Goal: Transaction & Acquisition: Purchase product/service

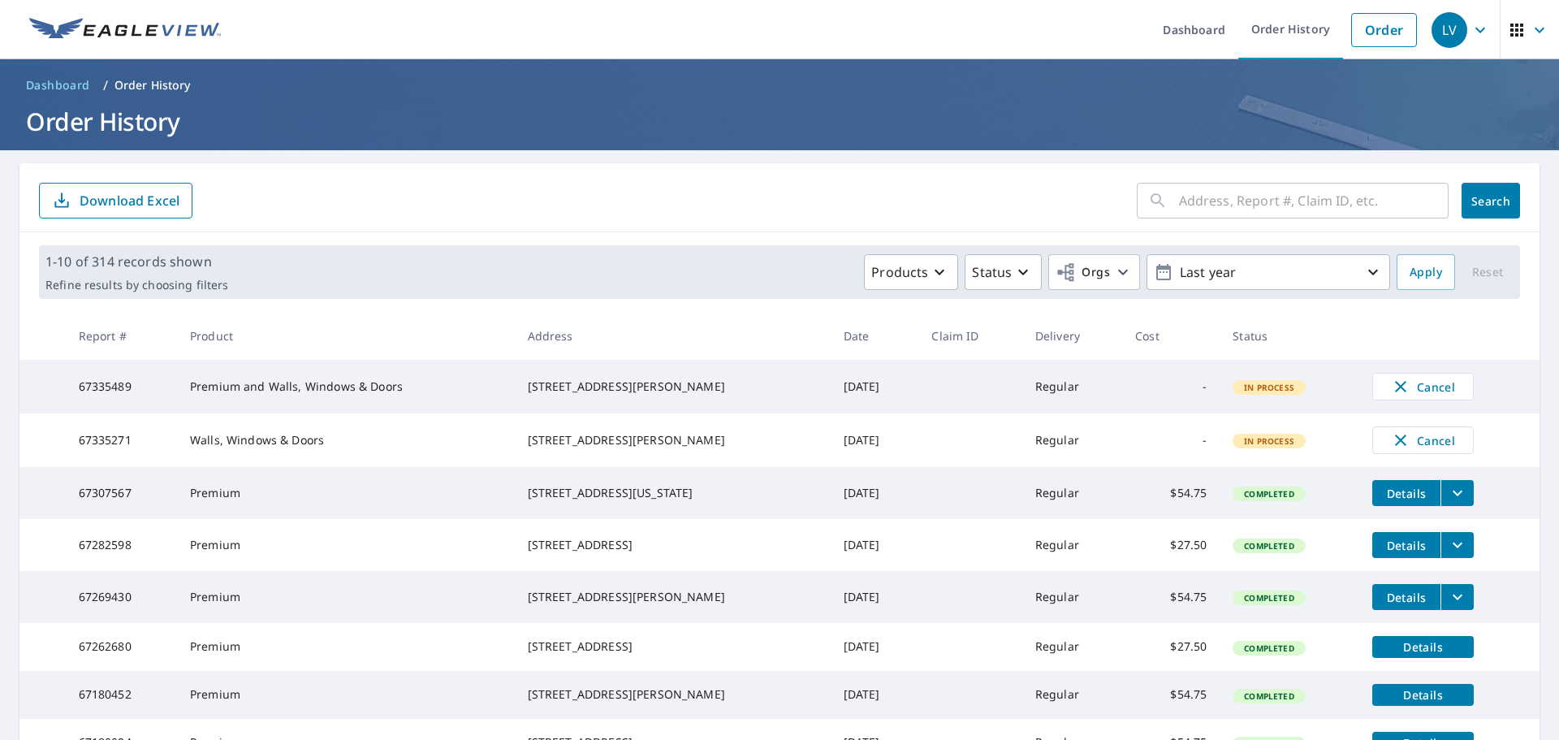
scroll to position [108, 0]
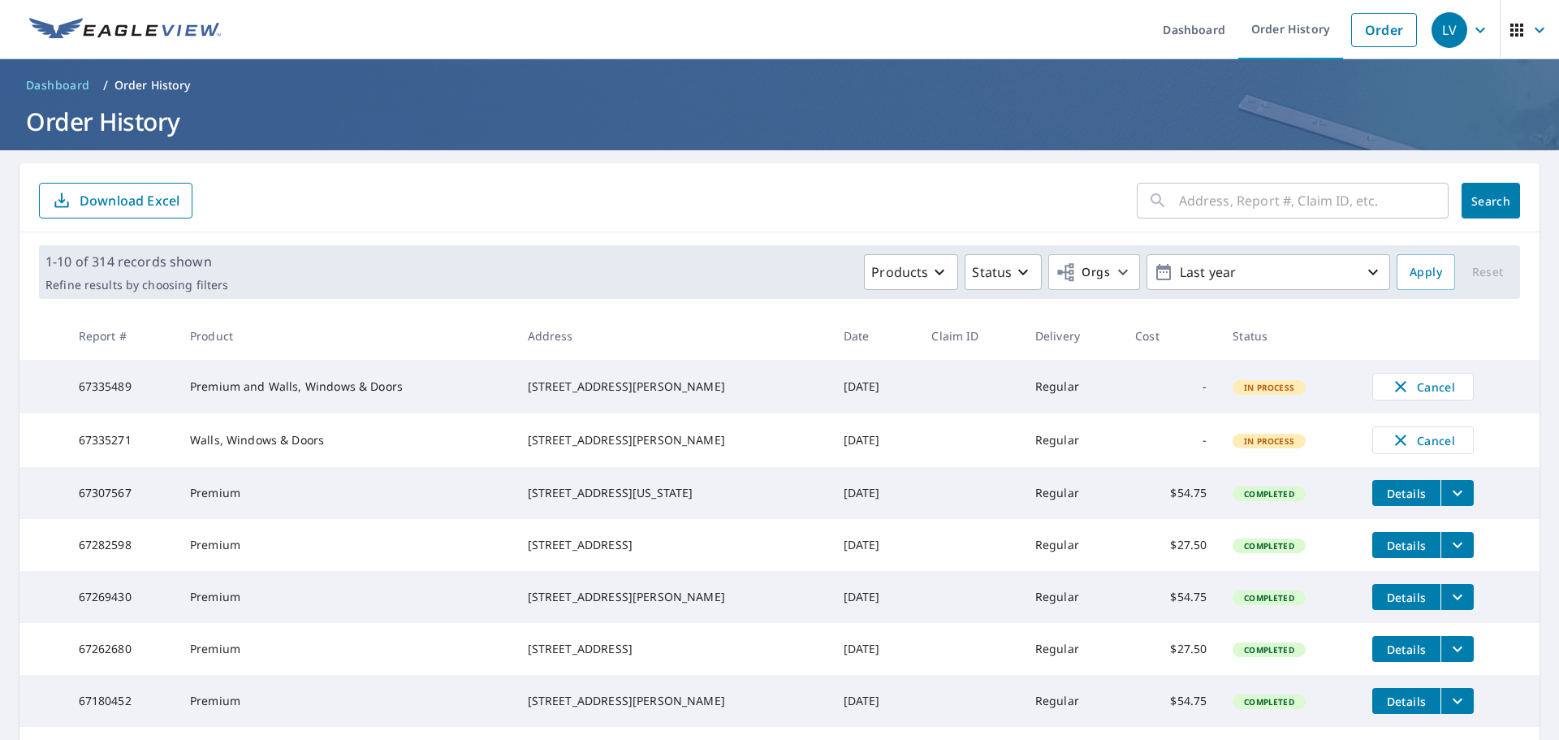
scroll to position [108, 0]
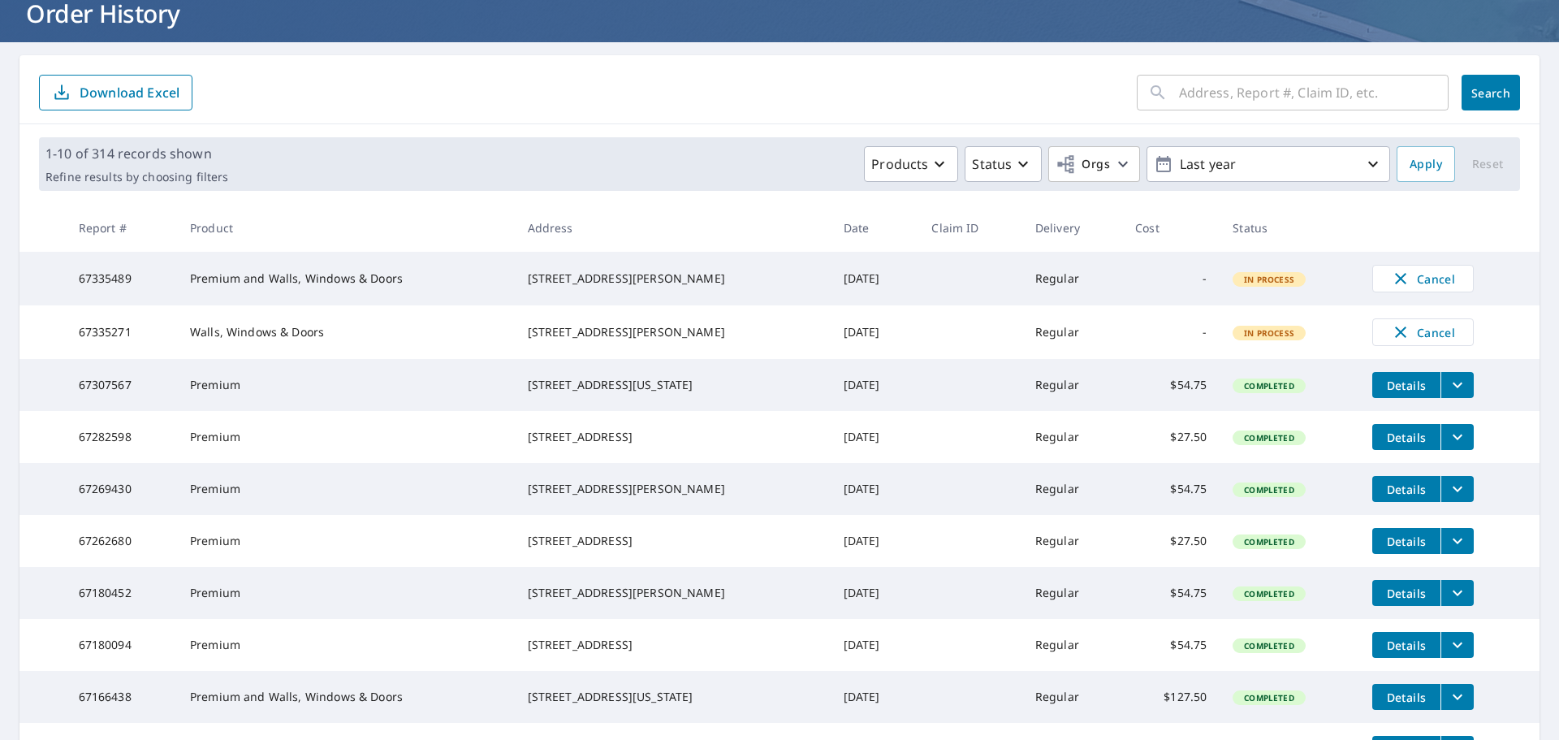
drag, startPoint x: 771, startPoint y: 287, endPoint x: 847, endPoint y: 284, distance: 75.5
click at [847, 286] on td "[DATE]" at bounding box center [874, 279] width 88 height 54
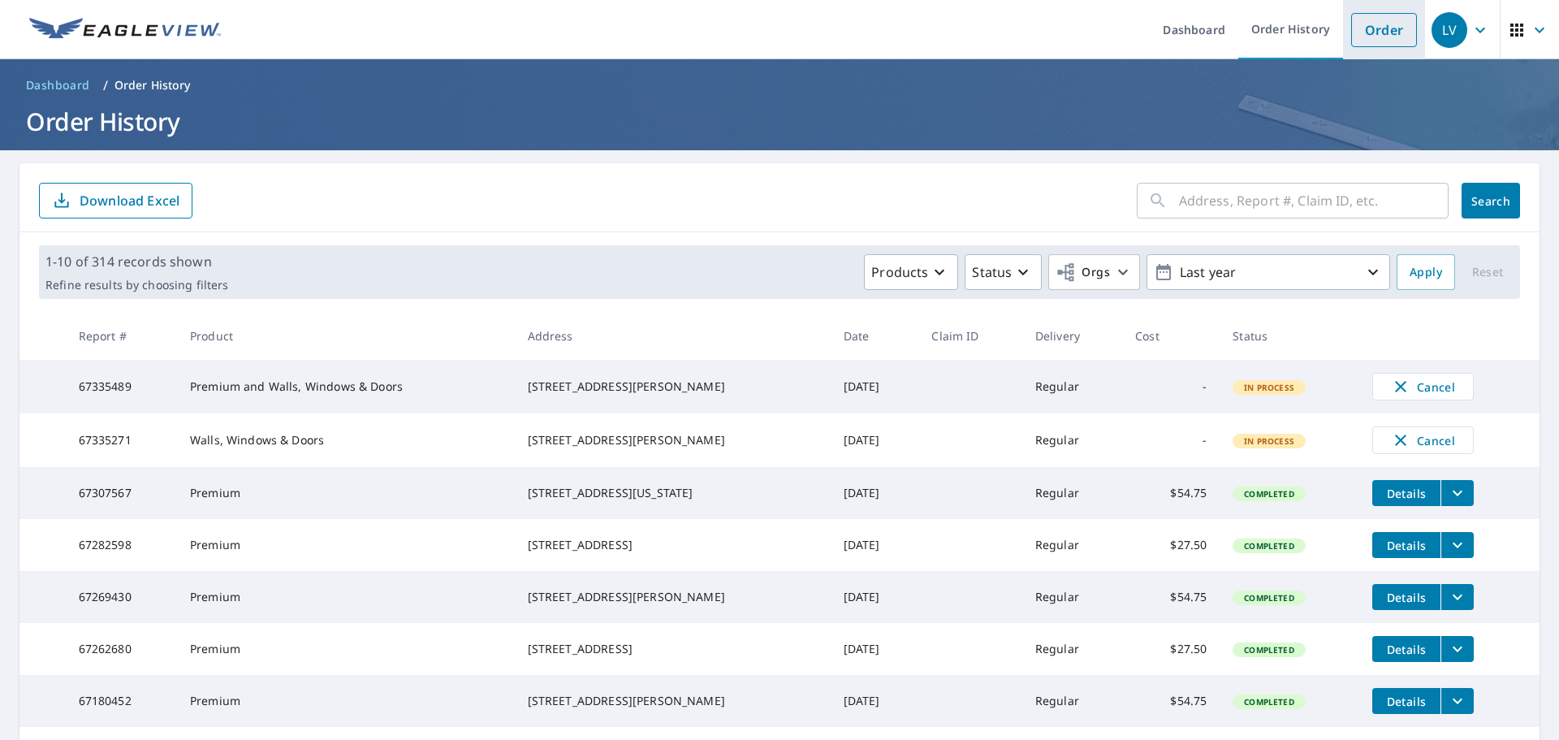
click at [1381, 16] on link "Order" at bounding box center [1384, 30] width 66 height 34
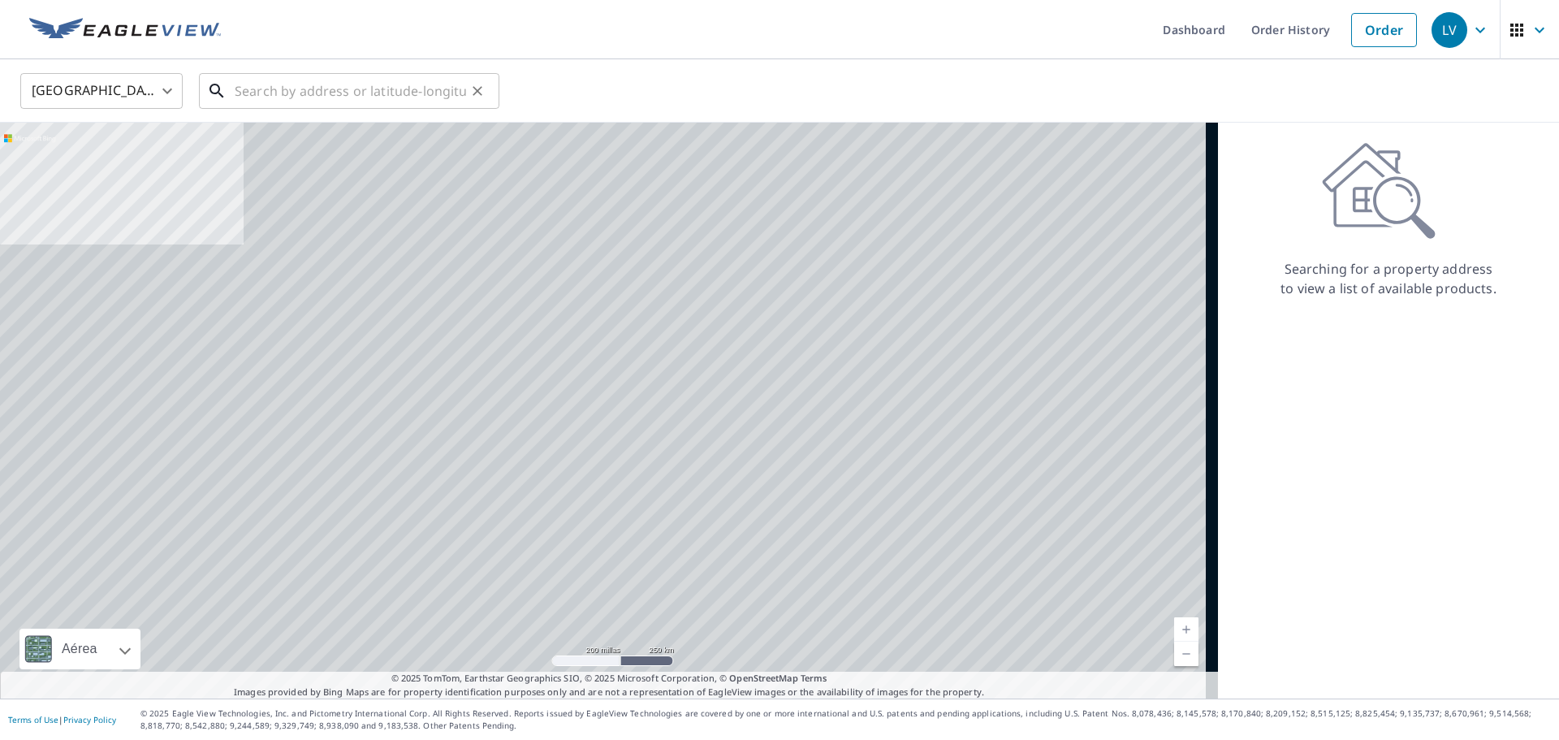
click at [392, 104] on input "text" at bounding box center [350, 90] width 231 height 45
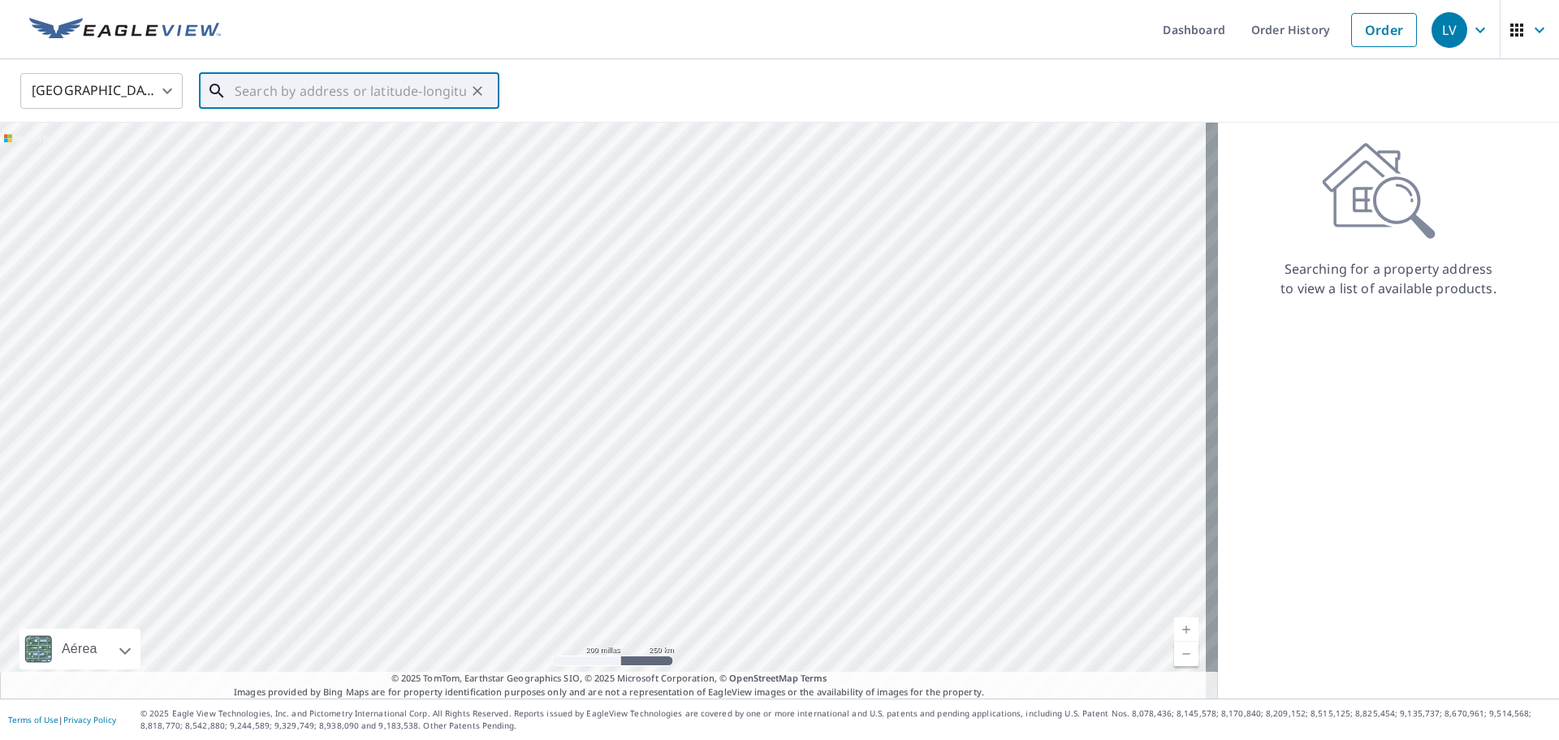
paste input "8 Avallon Way Altamont, NY 12009 United States"
type input "8 Avallon Way Altamont, NY 12009 United States"
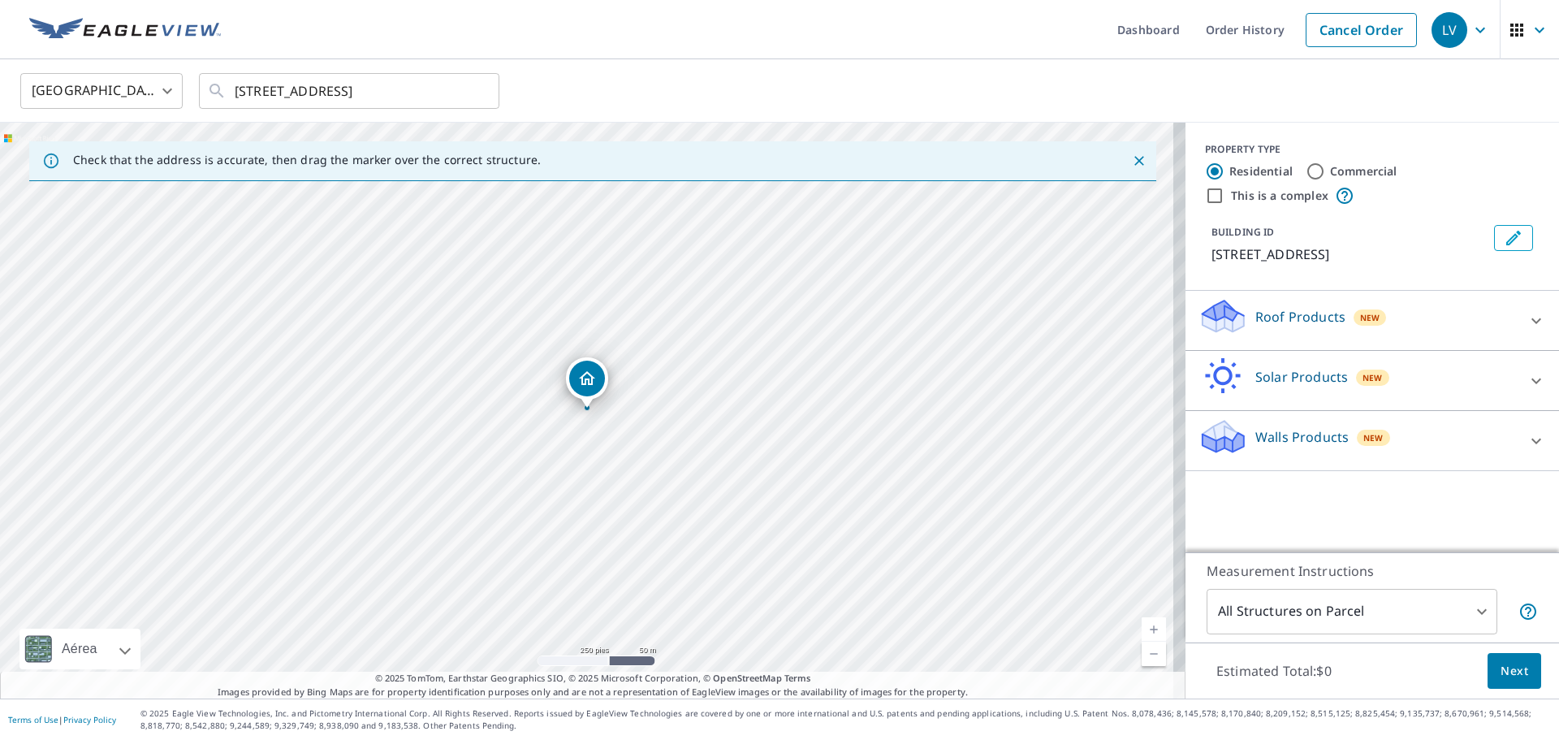
click at [1214, 334] on icon at bounding box center [1222, 316] width 49 height 38
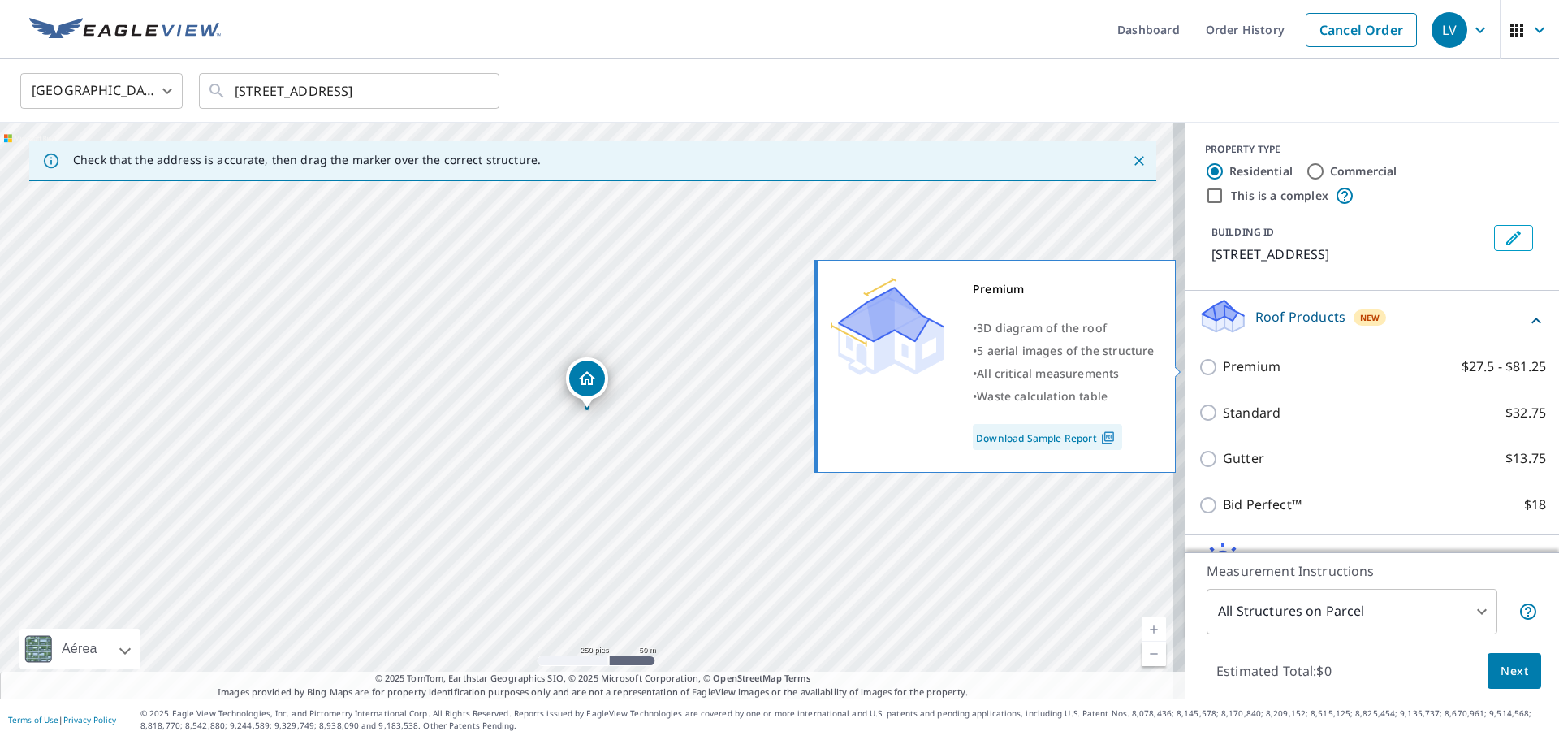
click at [1198, 369] on input "Premium $27.5 - $81.25" at bounding box center [1210, 366] width 24 height 19
checkbox input "true"
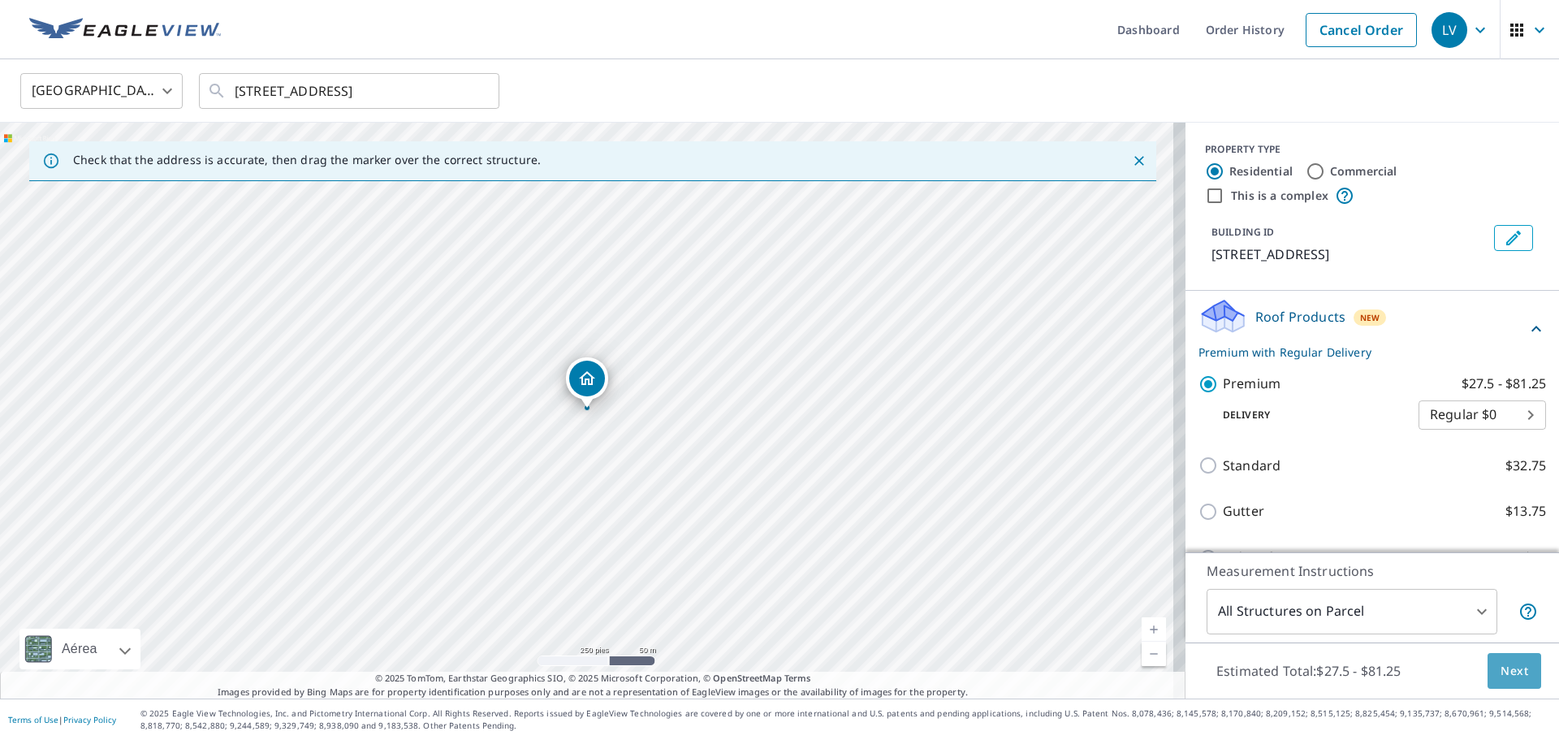
click at [1500, 664] on span "Next" at bounding box center [1514, 671] width 28 height 20
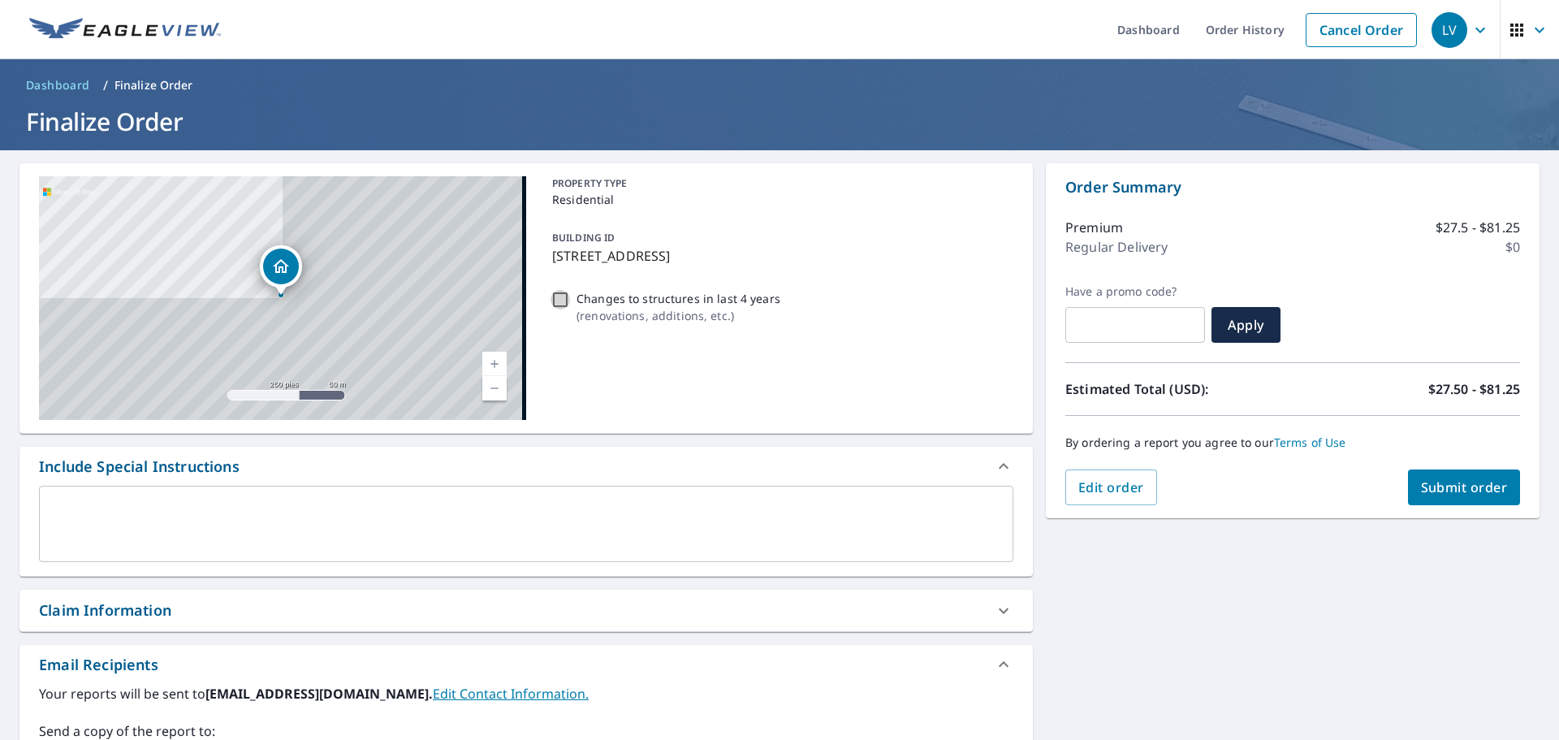
click at [556, 304] on input "Changes to structures in last 4 years ( renovations, additions, etc. )" at bounding box center [559, 299] width 19 height 19
checkbox input "true"
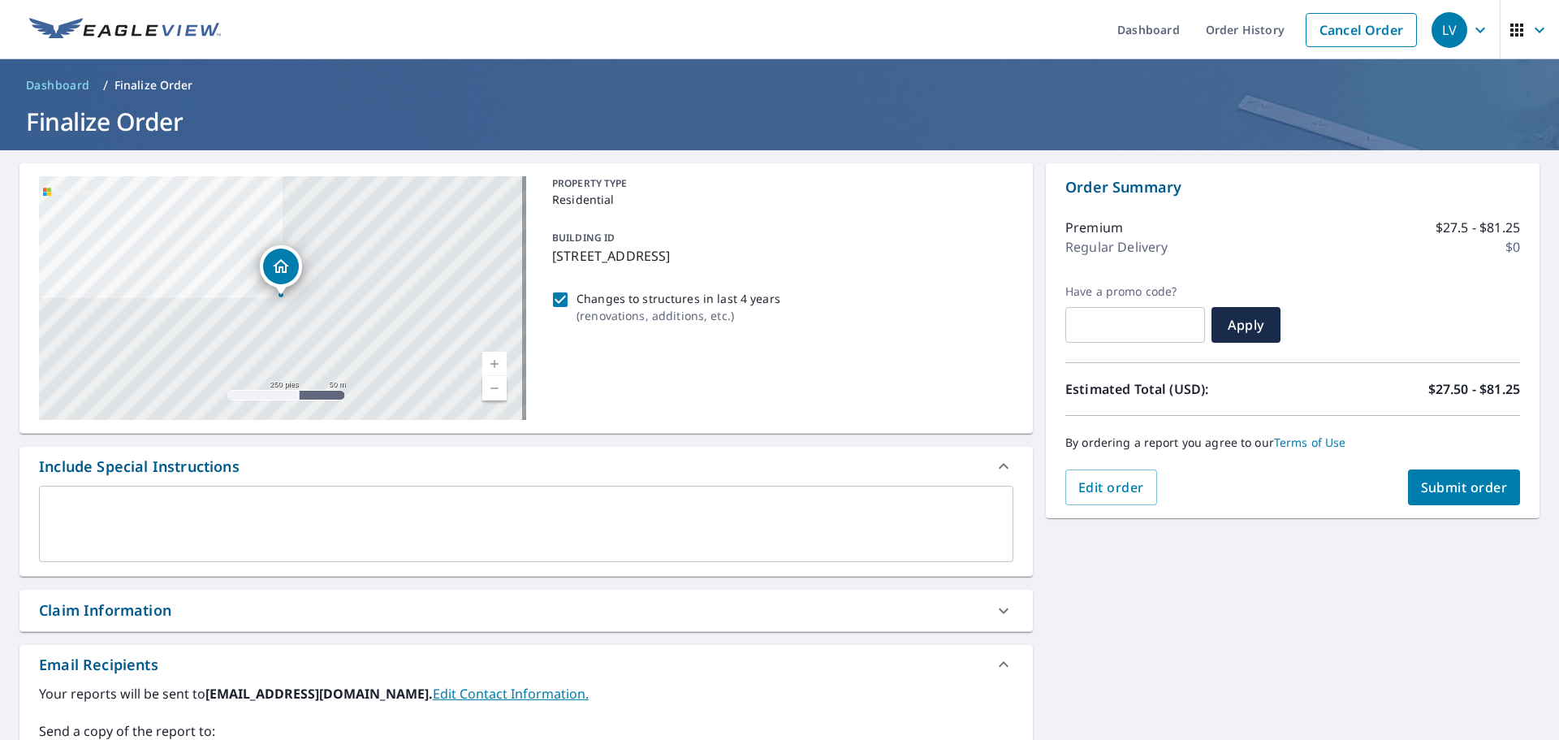
scroll to position [283, 0]
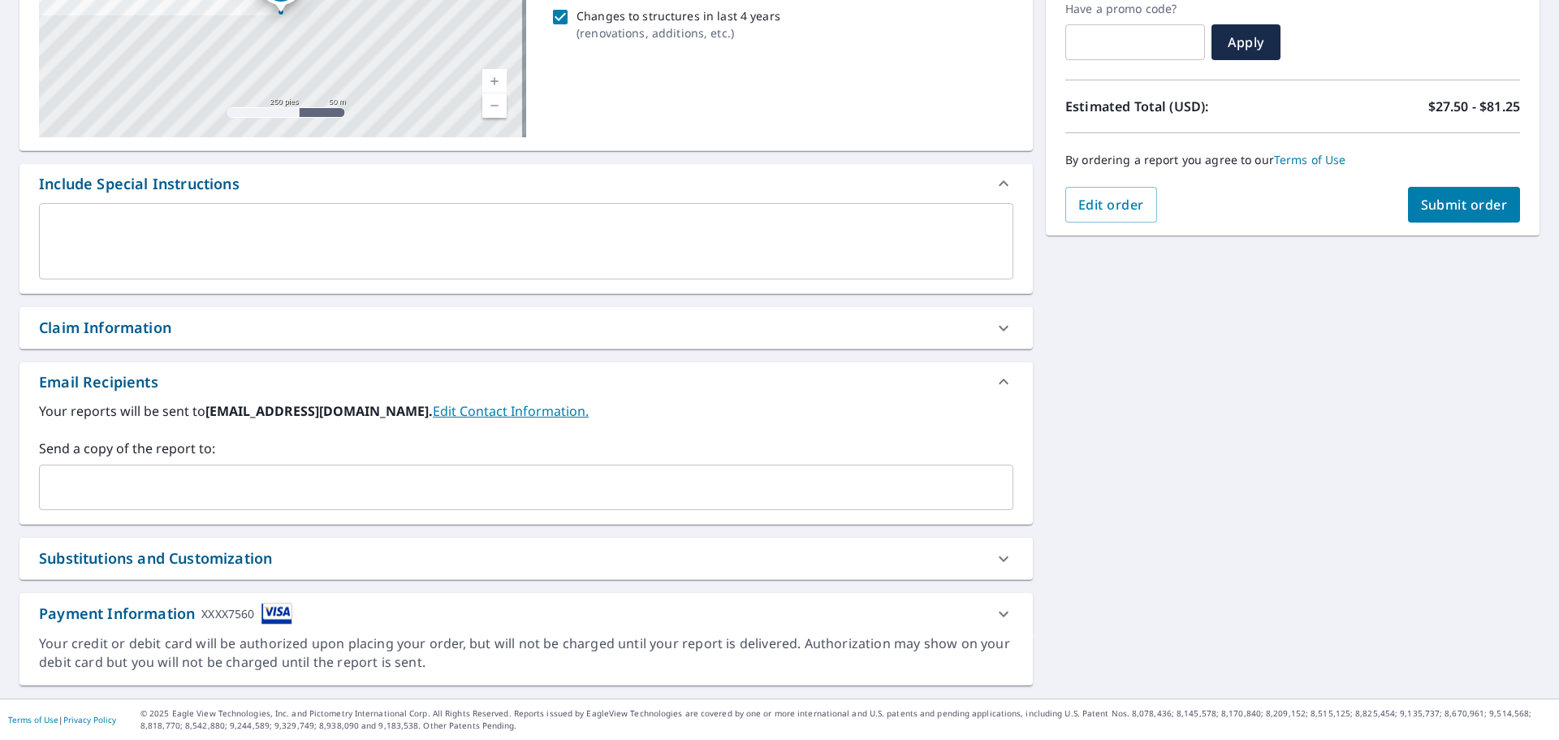
click at [408, 475] on input "text" at bounding box center [513, 487] width 935 height 31
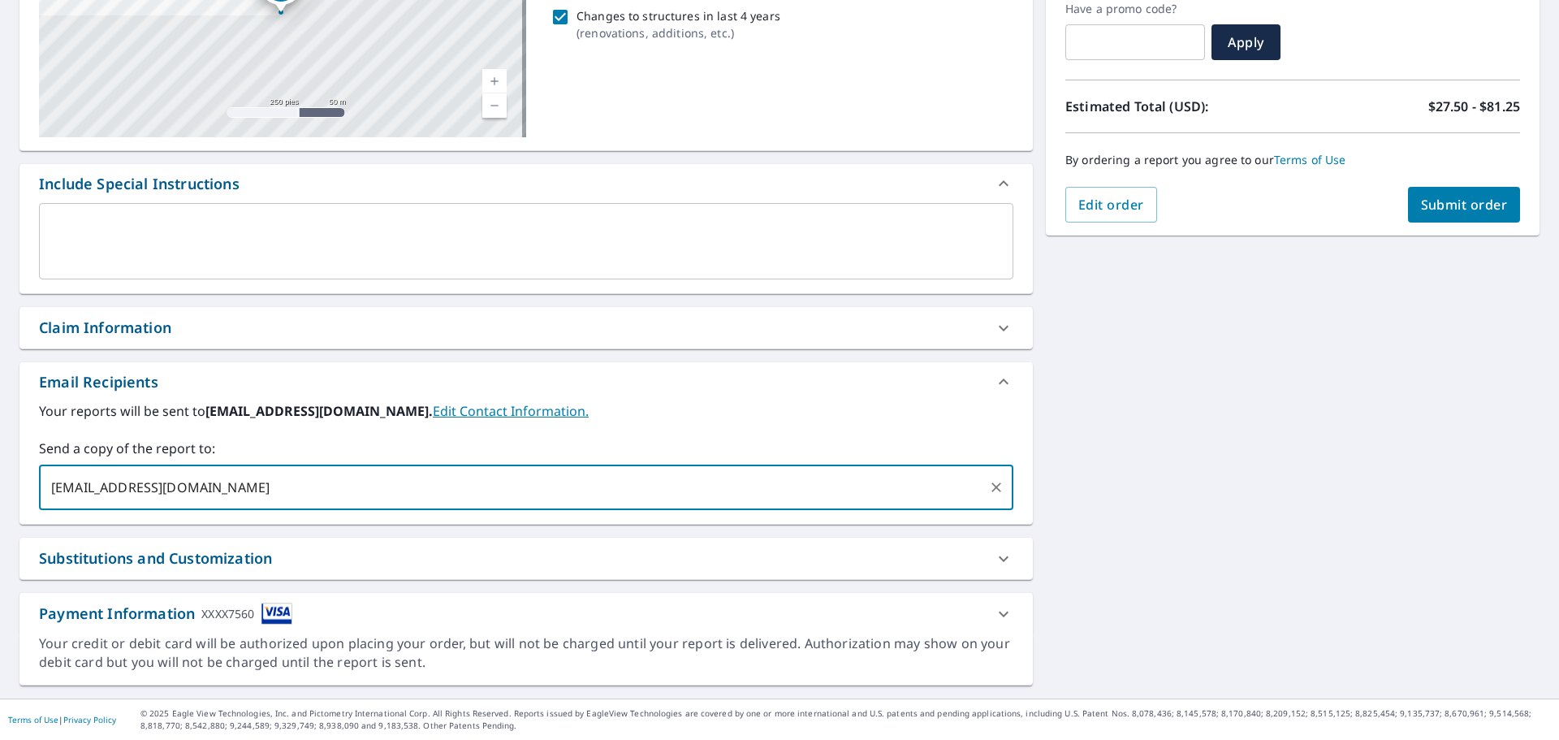
type input "eagleviewentrenandolatinos@gmail.com"
drag, startPoint x: 1304, startPoint y: 536, endPoint x: 1335, endPoint y: 586, distance: 59.5
click at [1329, 583] on div "**********" at bounding box center [779, 283] width 1559 height 830
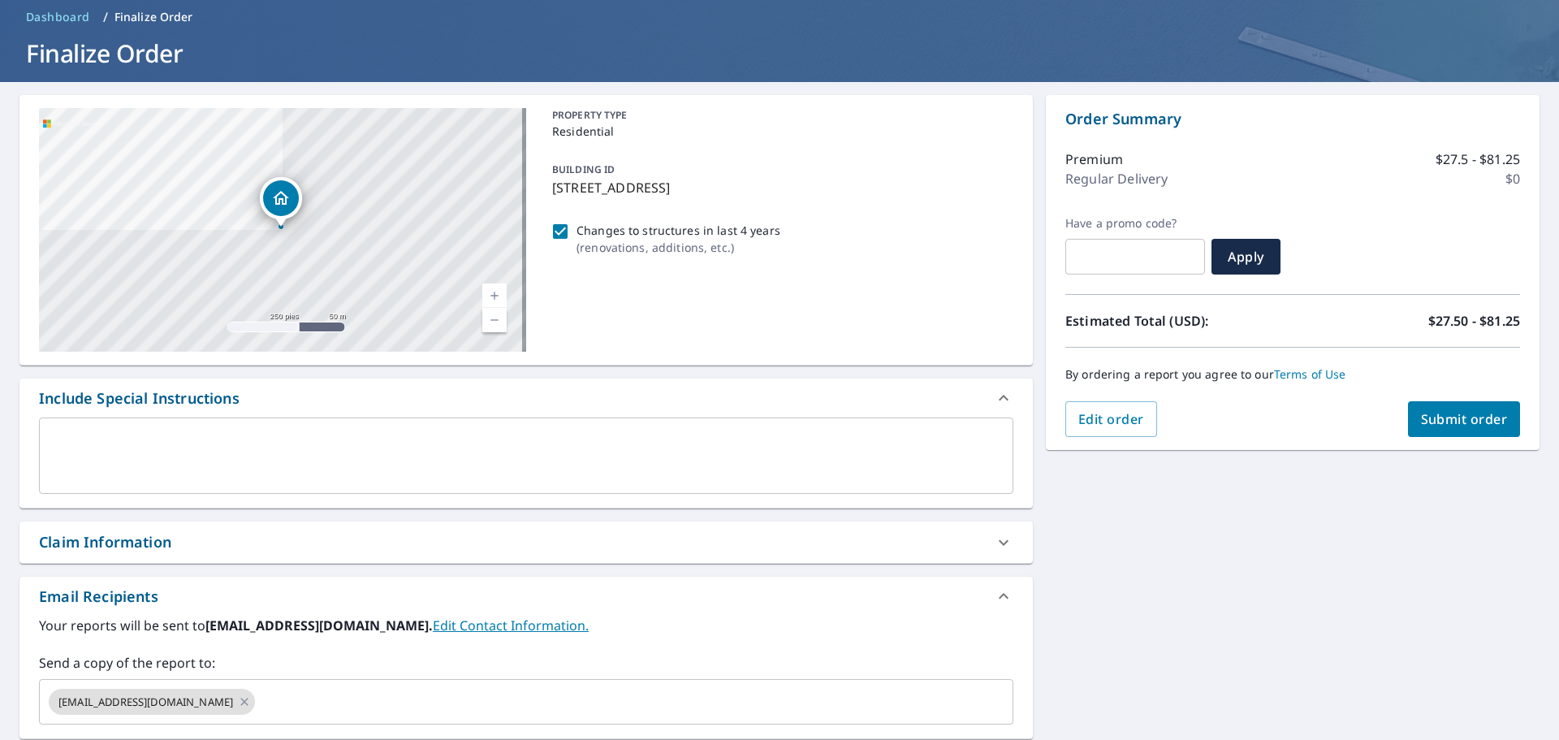
scroll to position [0, 0]
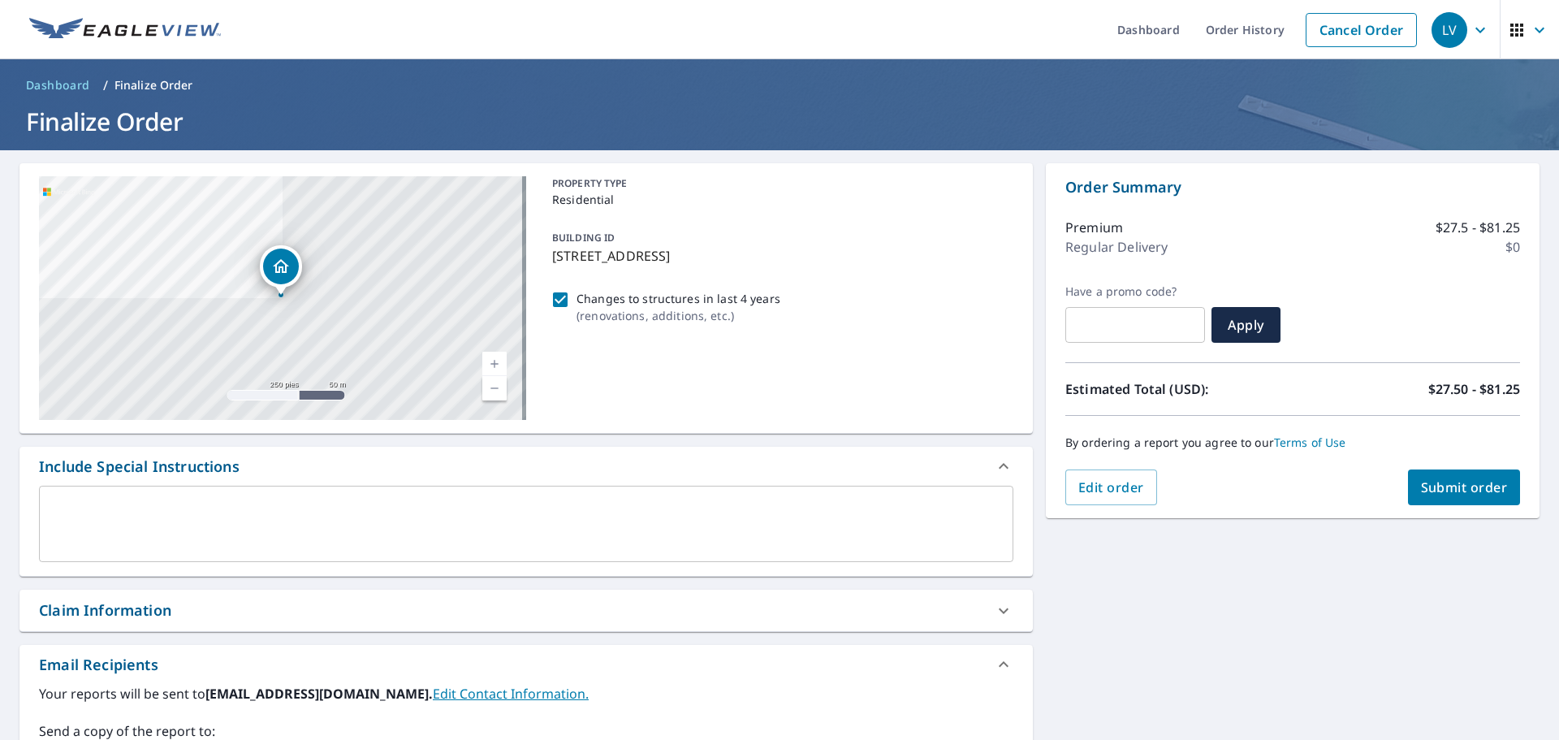
click at [1429, 473] on button "Submit order" at bounding box center [1464, 487] width 113 height 36
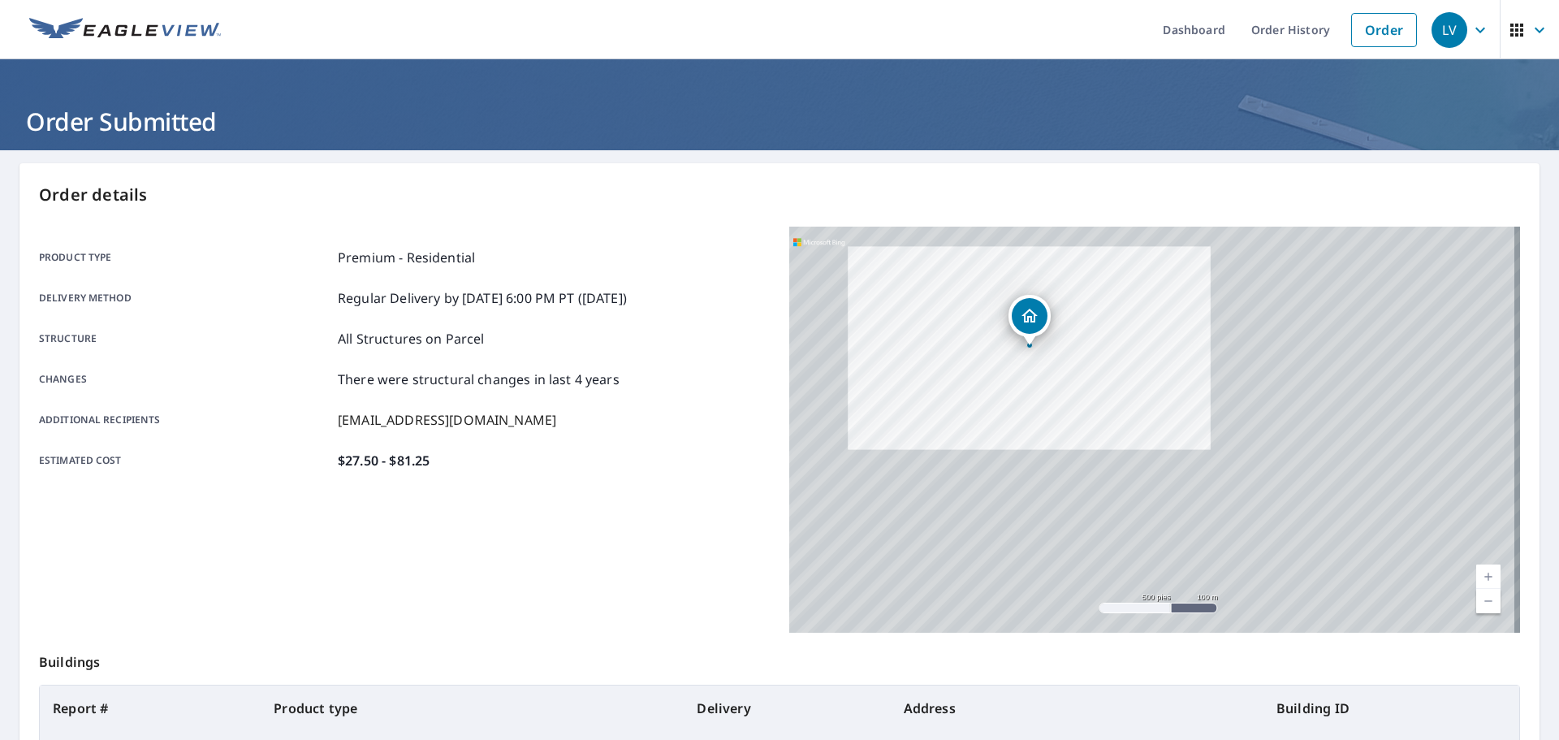
scroll to position [216, 0]
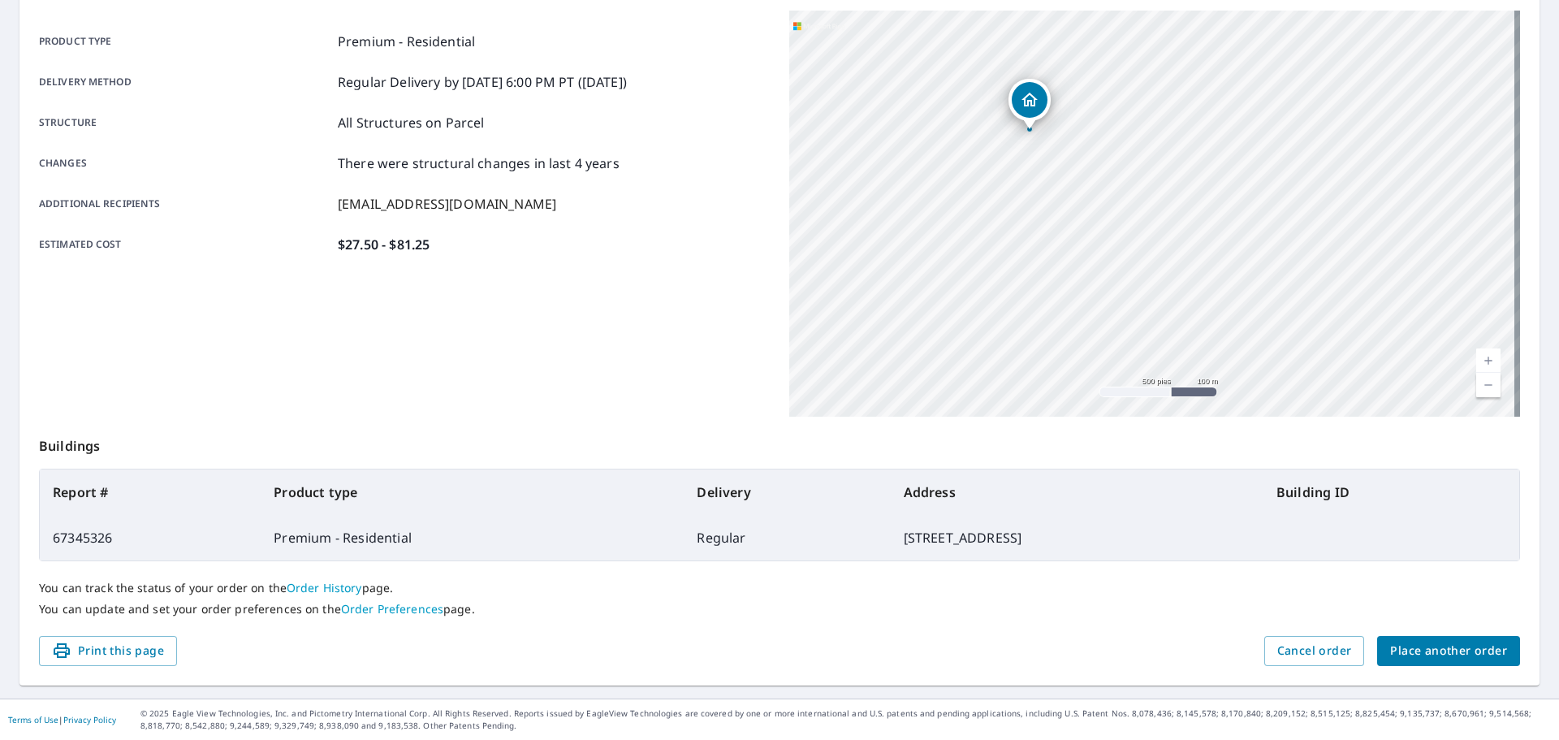
click at [1443, 649] on span "Place another order" at bounding box center [1448, 651] width 117 height 20
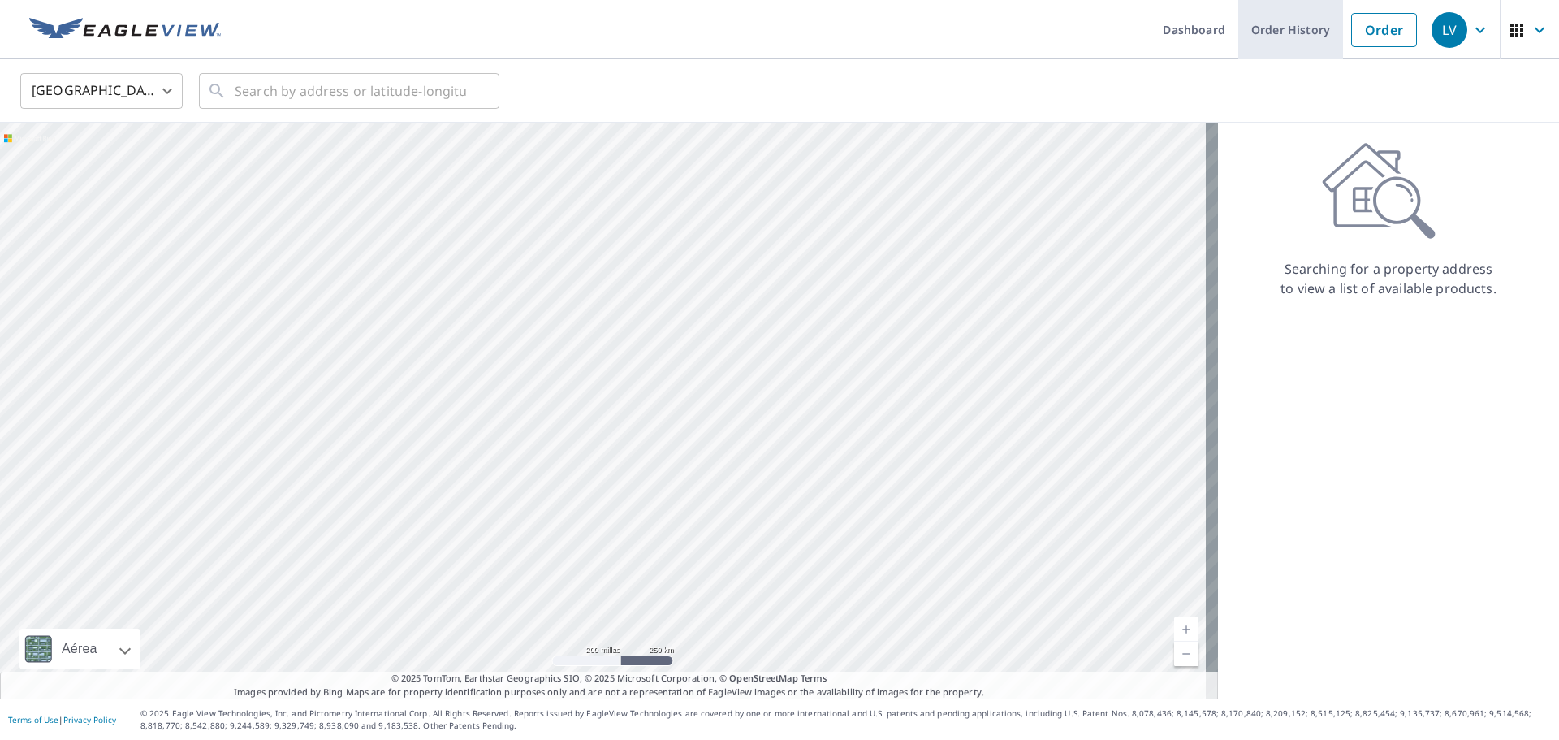
click at [1295, 39] on link "Order History" at bounding box center [1290, 29] width 105 height 59
